Goal: Task Accomplishment & Management: Manage account settings

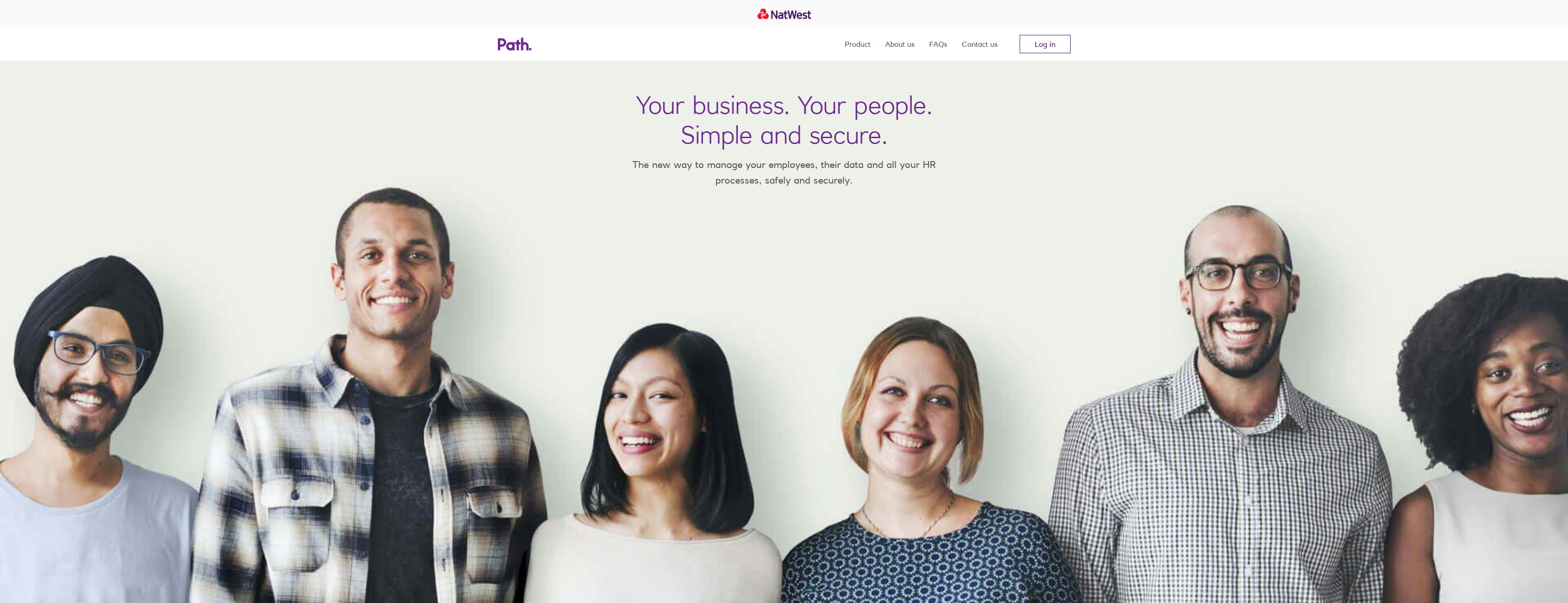
click at [1040, 49] on link "Log in" at bounding box center [1044, 44] width 51 height 18
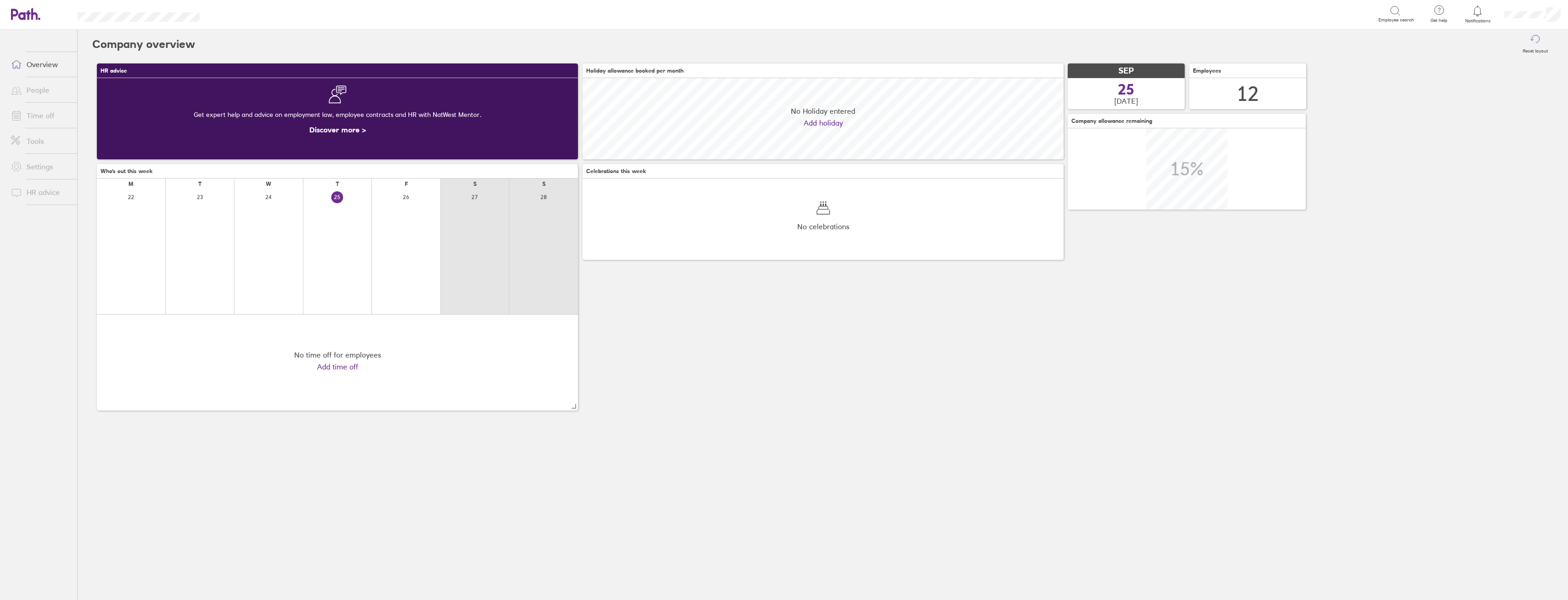
scroll to position [81, 481]
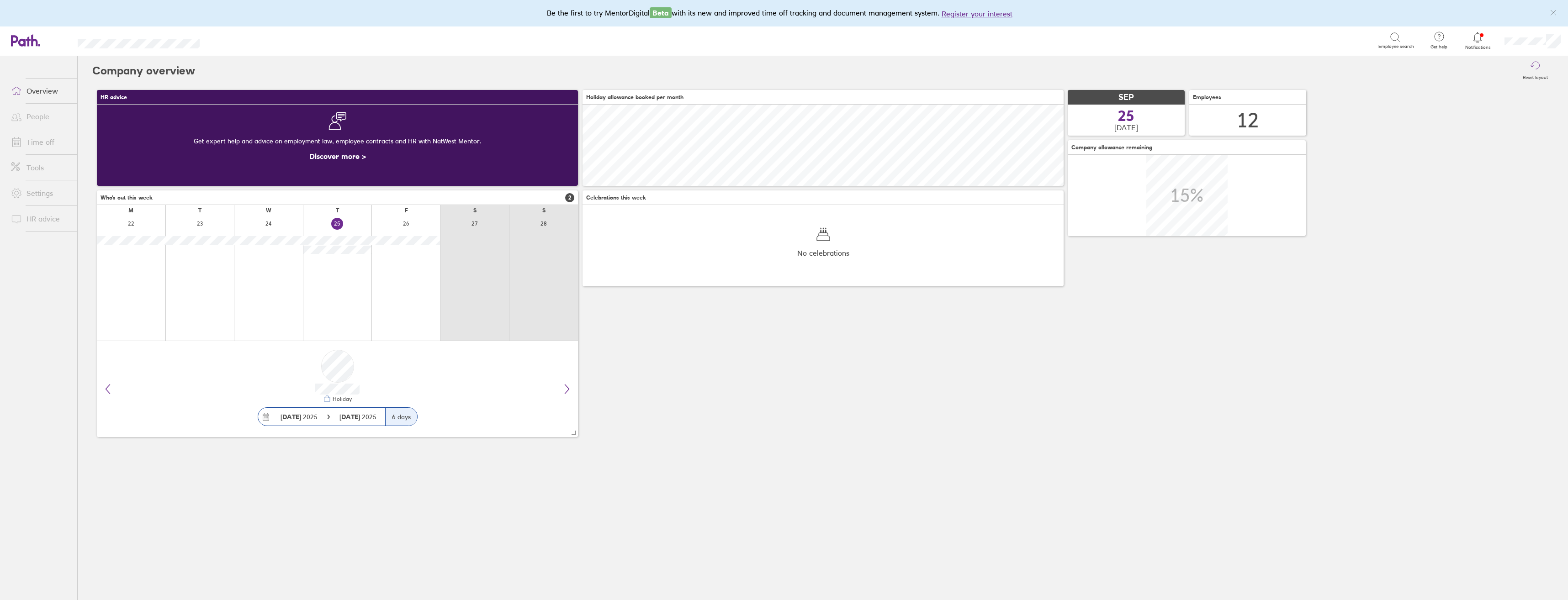
click at [1476, 42] on icon at bounding box center [1477, 37] width 11 height 11
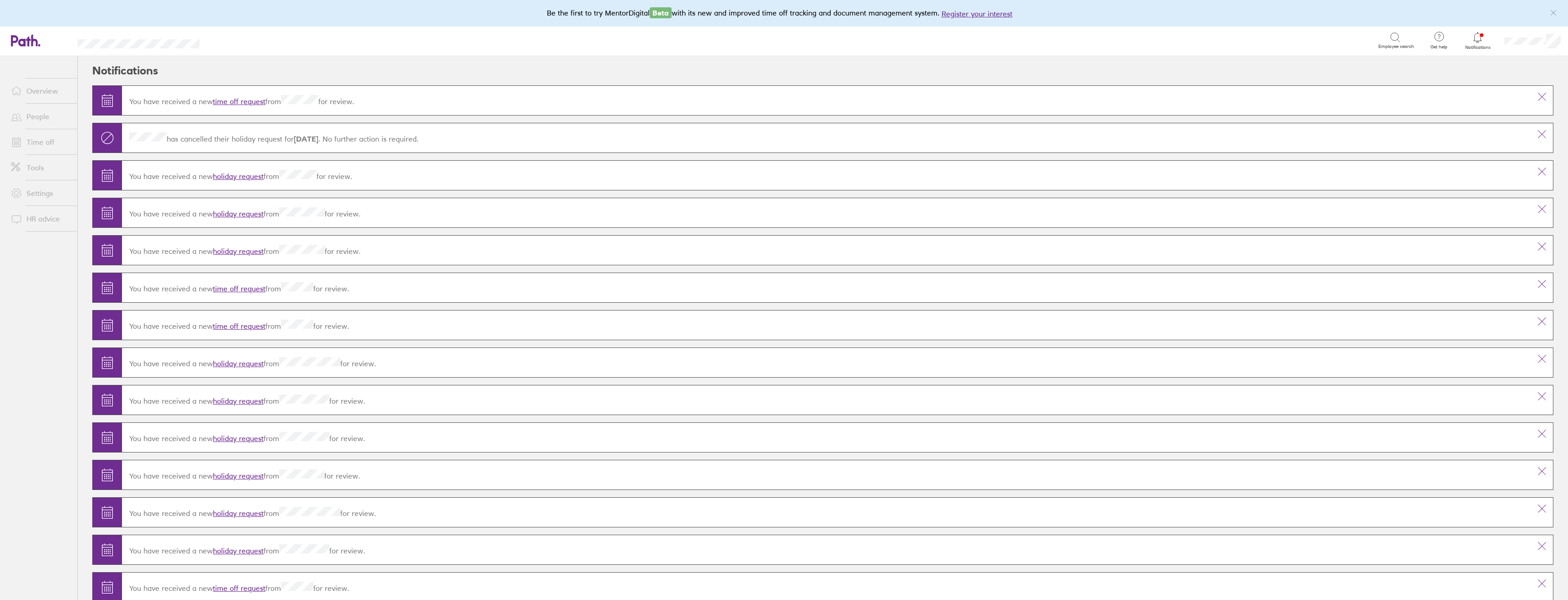
click at [42, 144] on link "Time off" at bounding box center [41, 142] width 73 height 18
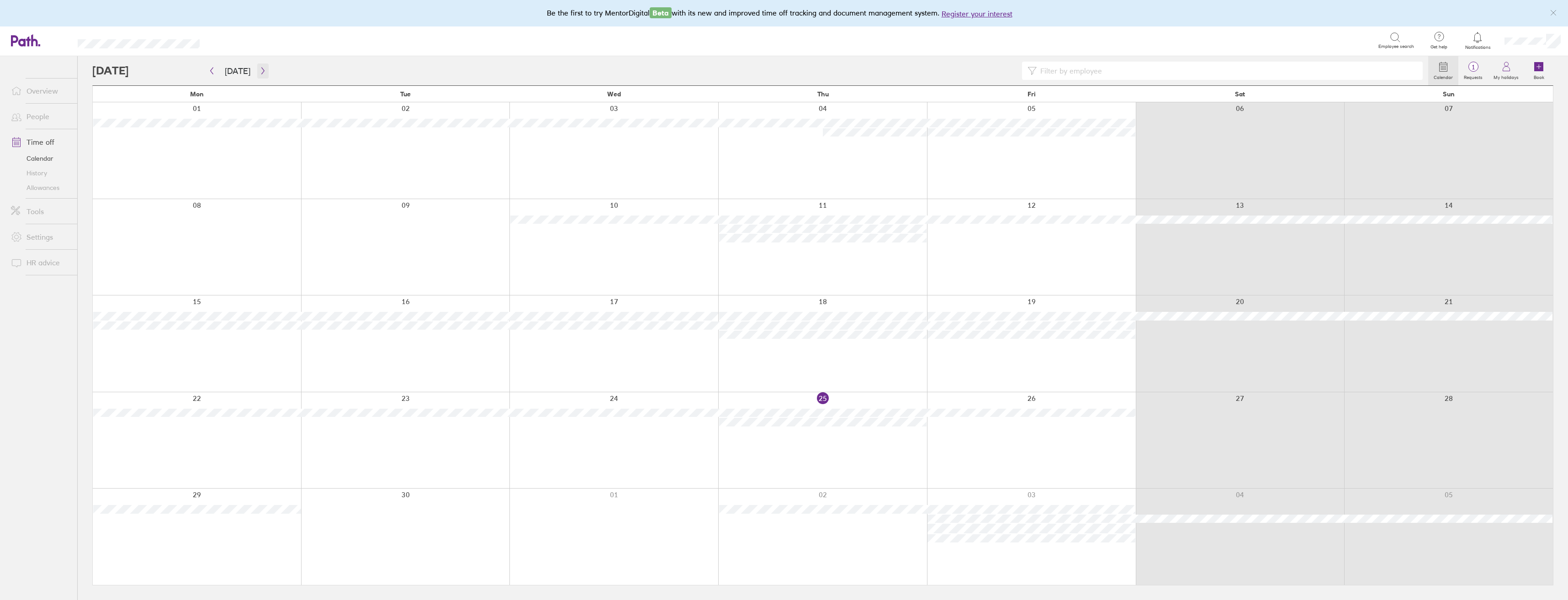
click at [261, 72] on icon "button" at bounding box center [263, 71] width 3 height 7
click at [212, 65] on button "button" at bounding box center [211, 71] width 11 height 15
